Goal: Task Accomplishment & Management: Use online tool/utility

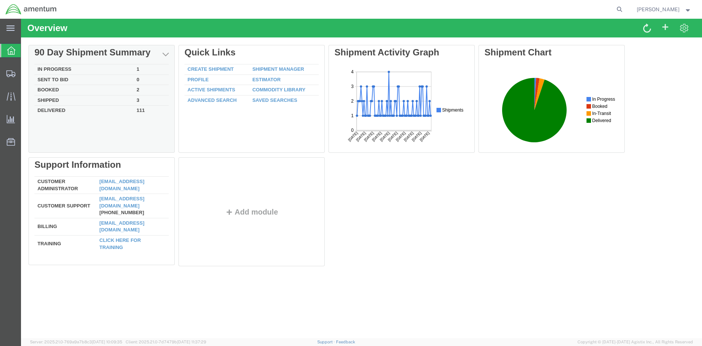
click at [54, 69] on td "In Progress" at bounding box center [83, 69] width 99 height 10
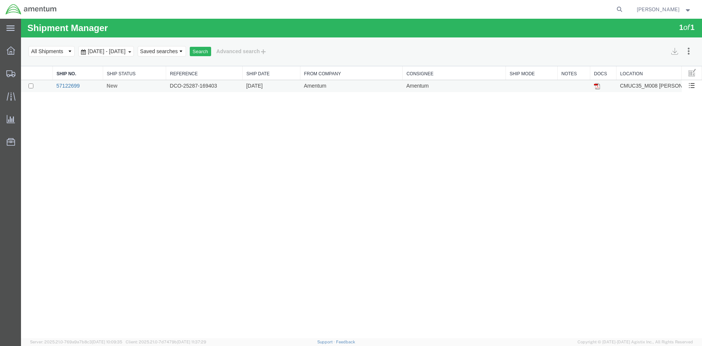
click at [73, 87] on link "57122699" at bounding box center [67, 86] width 23 height 6
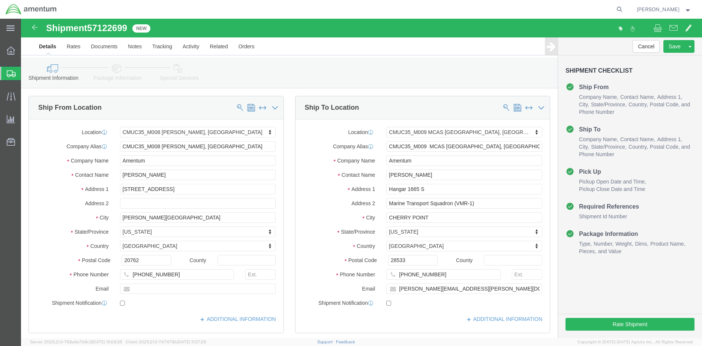
select select "42655"
select select "42656"
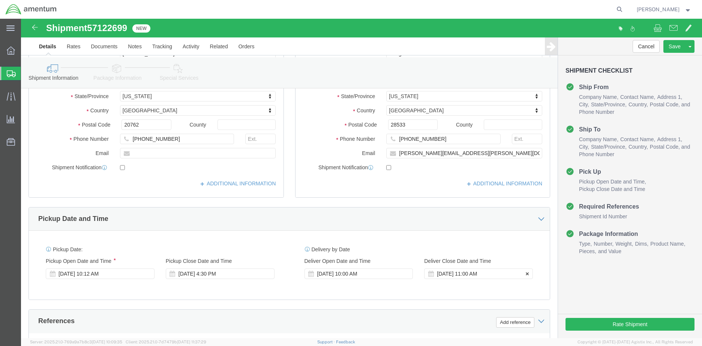
scroll to position [150, 0]
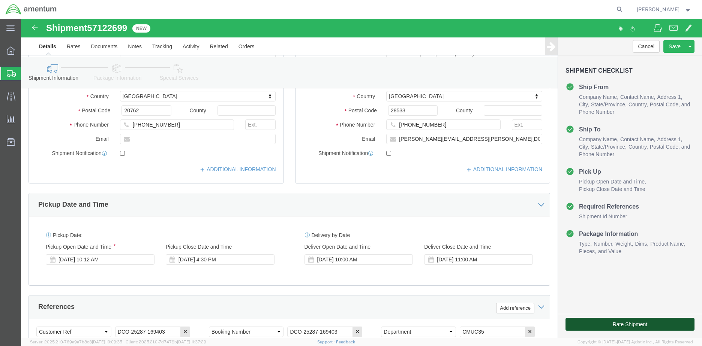
click button "Rate Shipment"
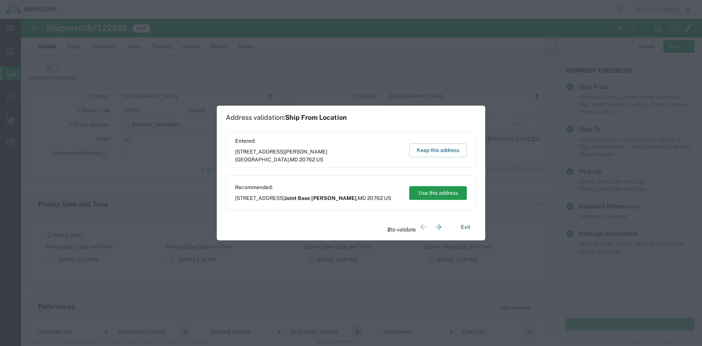
click at [430, 193] on button "Use this address" at bounding box center [438, 193] width 58 height 14
click at [439, 194] on button "Use this address" at bounding box center [438, 193] width 58 height 14
type input "Joint Base [PERSON_NAME]"
type input "Havelock"
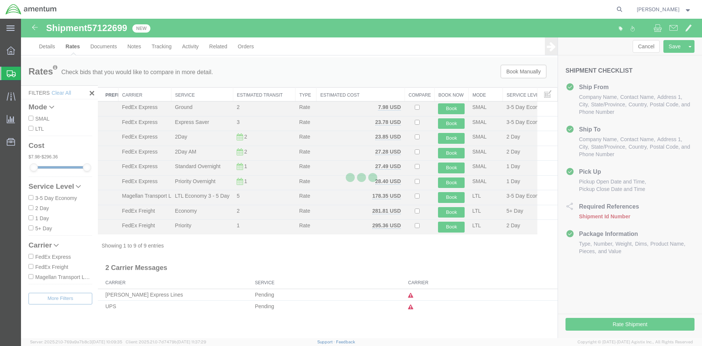
scroll to position [0, 0]
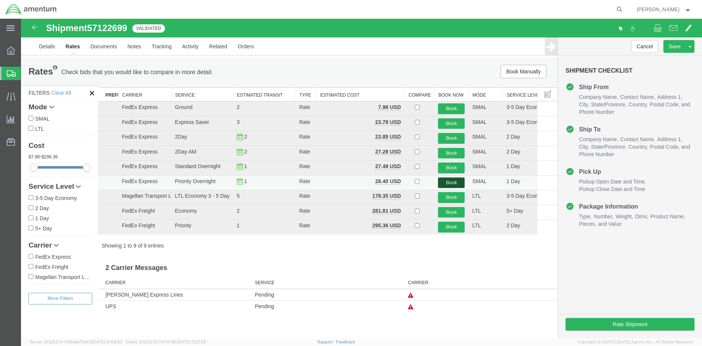
click at [451, 184] on button "Book" at bounding box center [451, 183] width 27 height 11
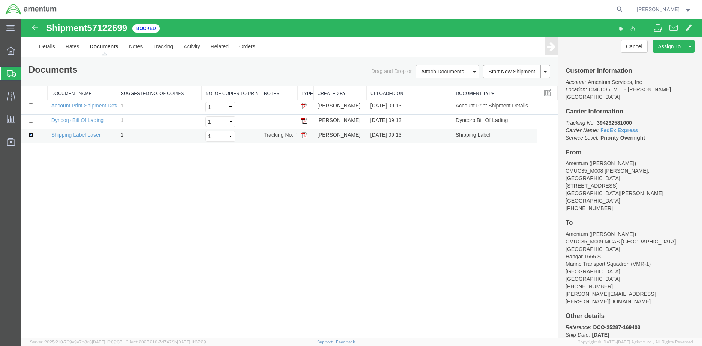
click at [31, 135] on input "checkbox" at bounding box center [30, 135] width 5 height 5
checkbox input "false"
click at [303, 106] on img at bounding box center [304, 106] width 6 height 6
click at [304, 121] on img at bounding box center [304, 121] width 6 height 6
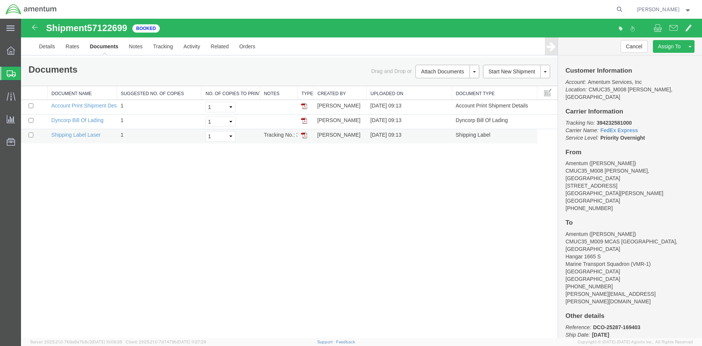
click at [305, 136] on img at bounding box center [304, 135] width 6 height 6
